Goal: Navigation & Orientation: Find specific page/section

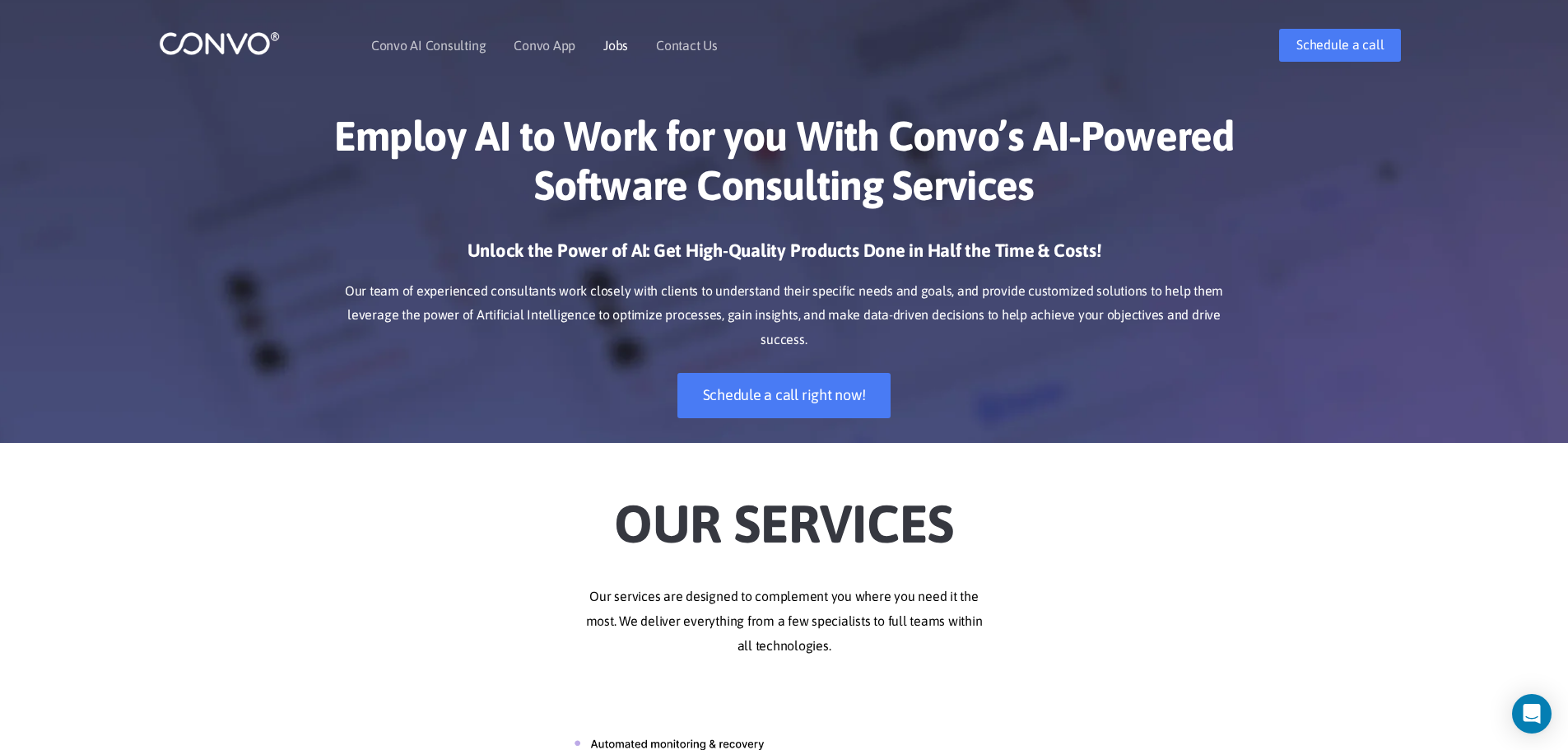
click at [616, 48] on link "Jobs" at bounding box center [616, 45] width 25 height 13
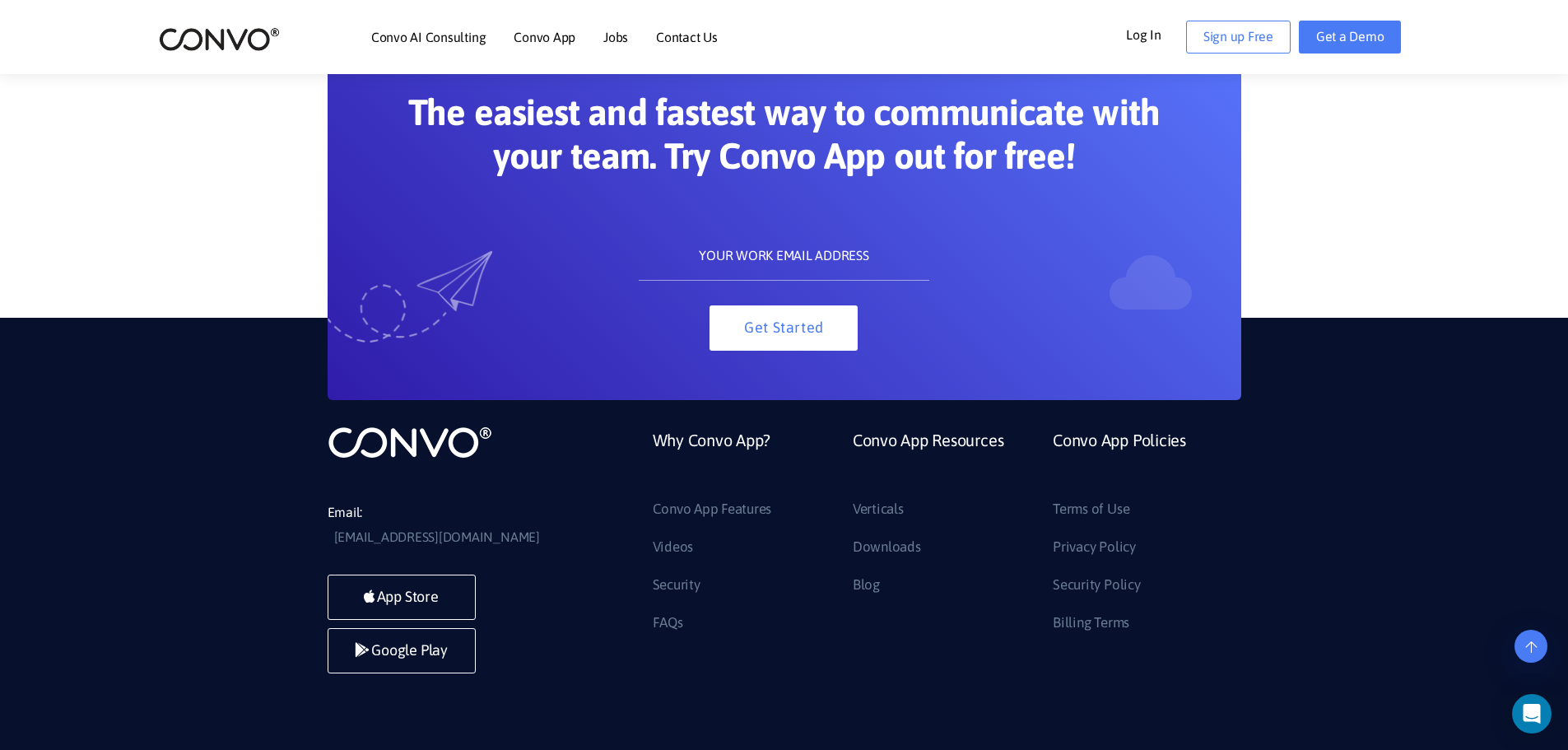
scroll to position [1855, 0]
